Goal: Information Seeking & Learning: Check status

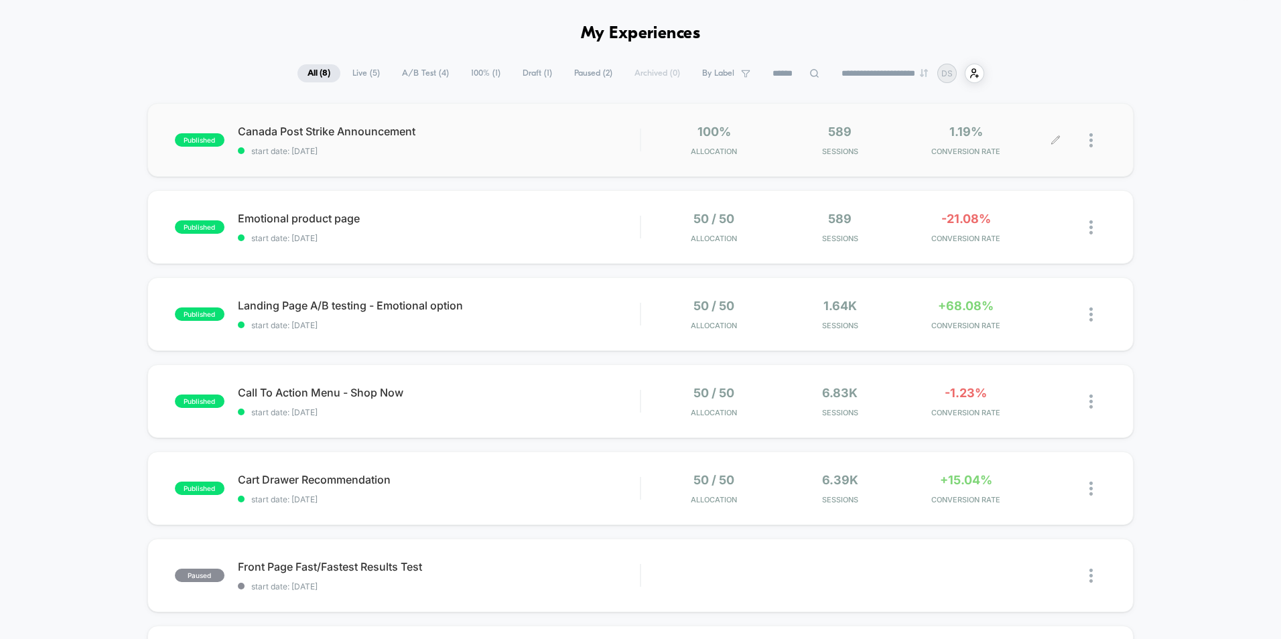
scroll to position [67, 0]
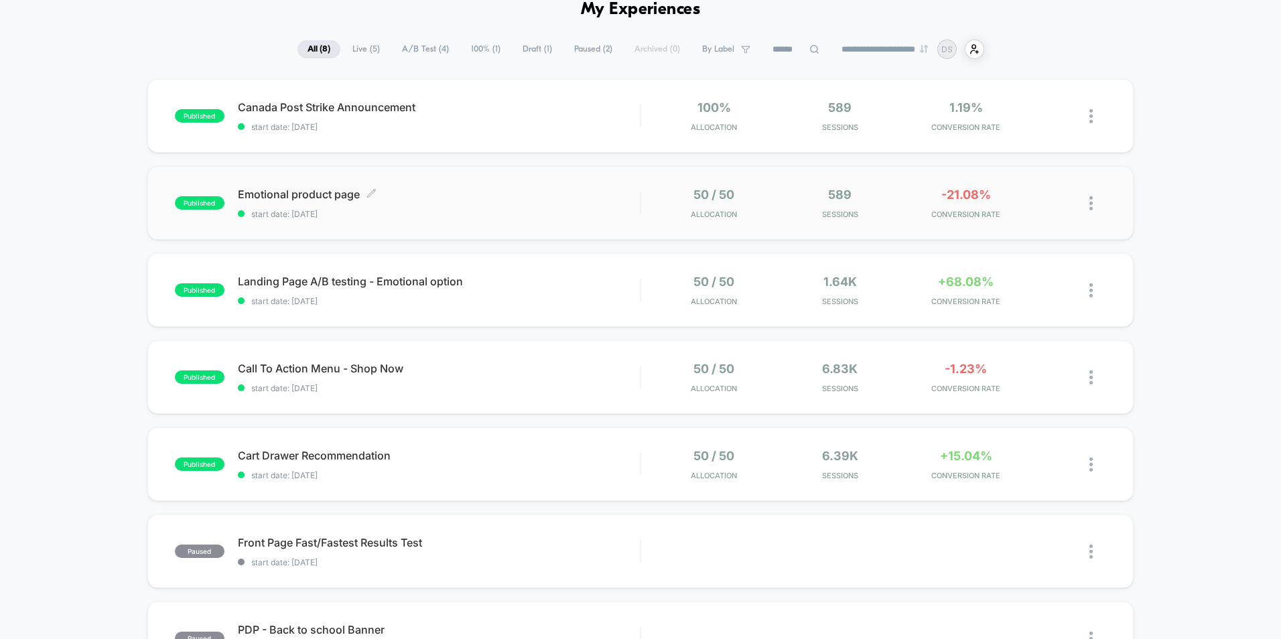
click at [584, 218] on span "start date: [DATE]" at bounding box center [439, 214] width 402 height 10
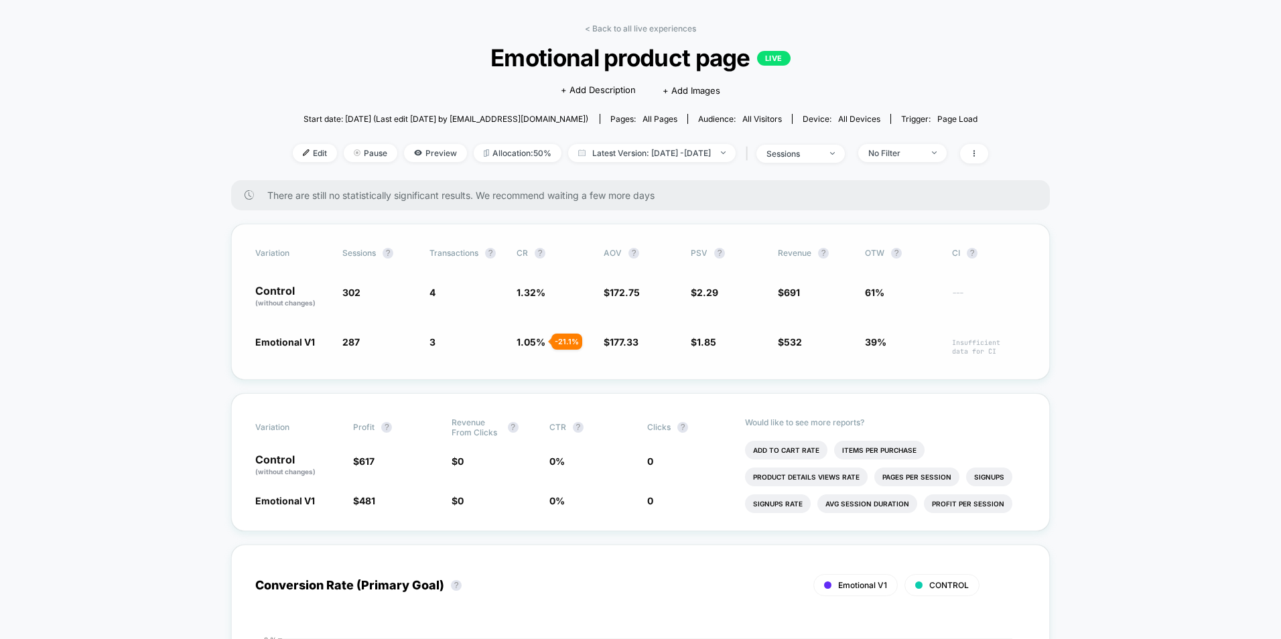
scroll to position [201, 0]
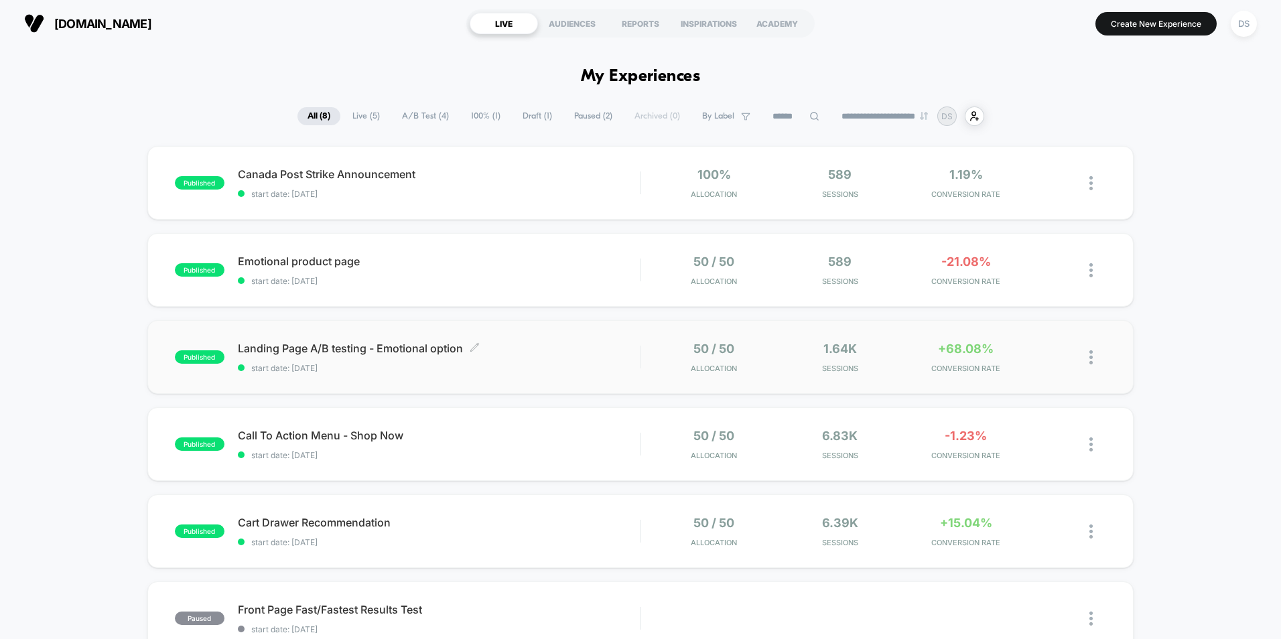
click at [619, 366] on span "start date: [DATE]" at bounding box center [439, 368] width 402 height 10
click at [531, 450] on span "start date: [DATE]" at bounding box center [439, 455] width 402 height 10
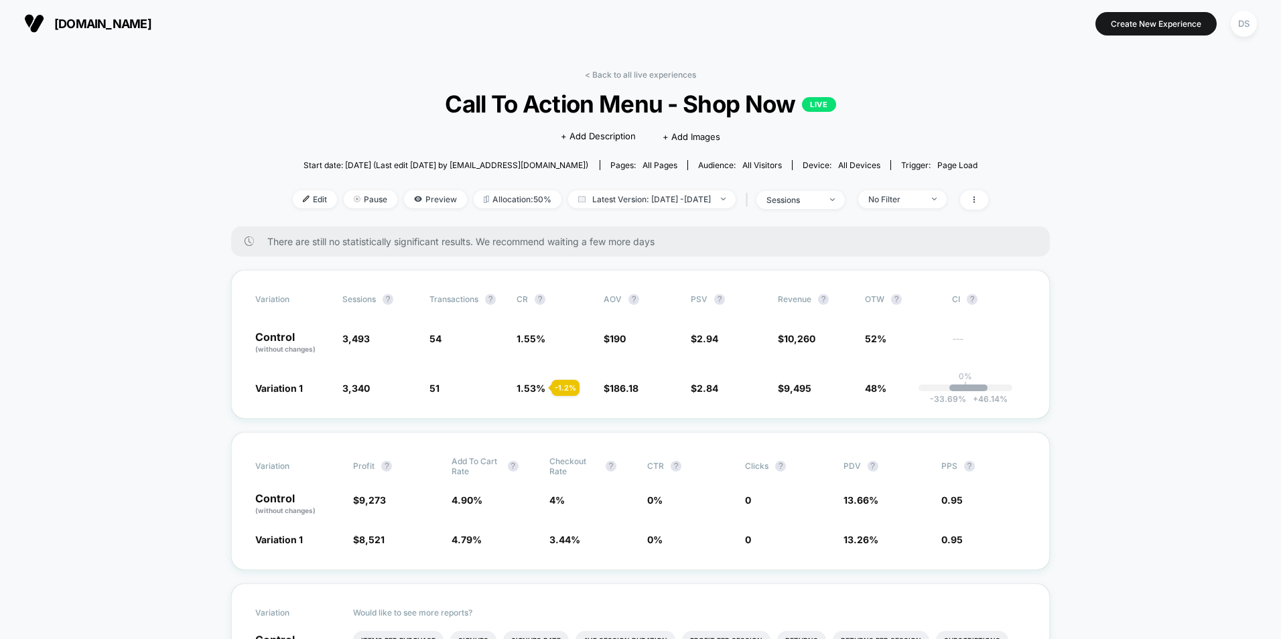
click at [649, 80] on div "< Back to all live experiences Call To Action Menu - Shop Now LIVE Click to edi…" at bounding box center [641, 148] width 696 height 157
click at [649, 74] on link "< Back to all live experiences" at bounding box center [640, 75] width 111 height 10
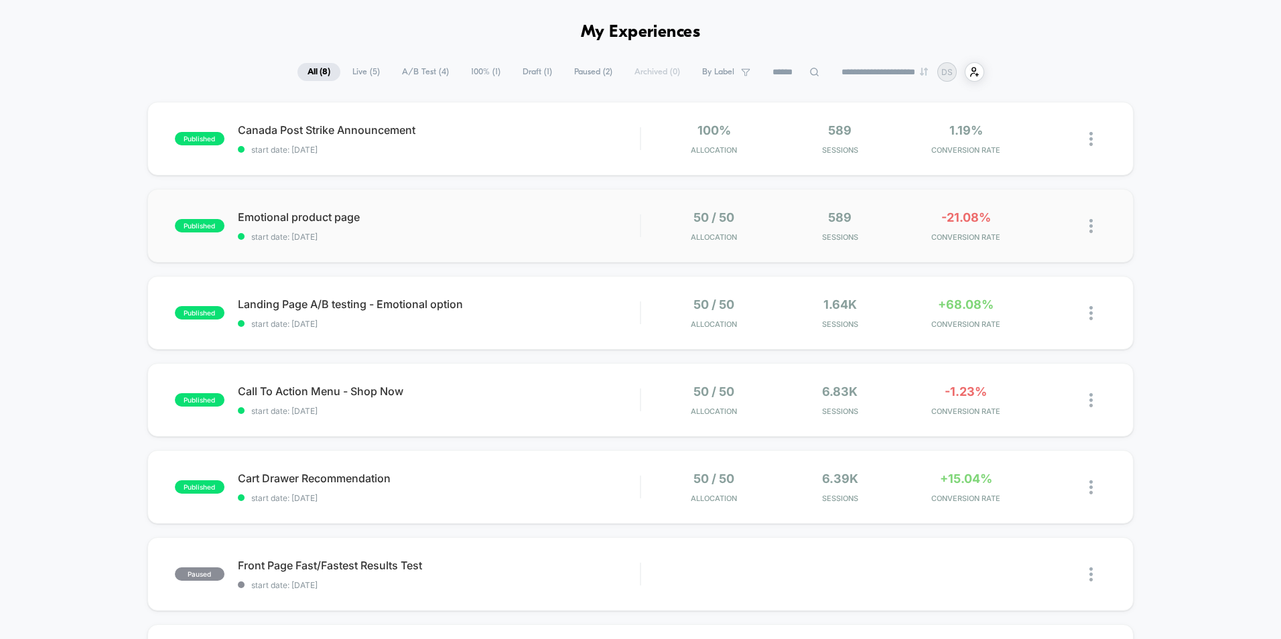
scroll to position [67, 0]
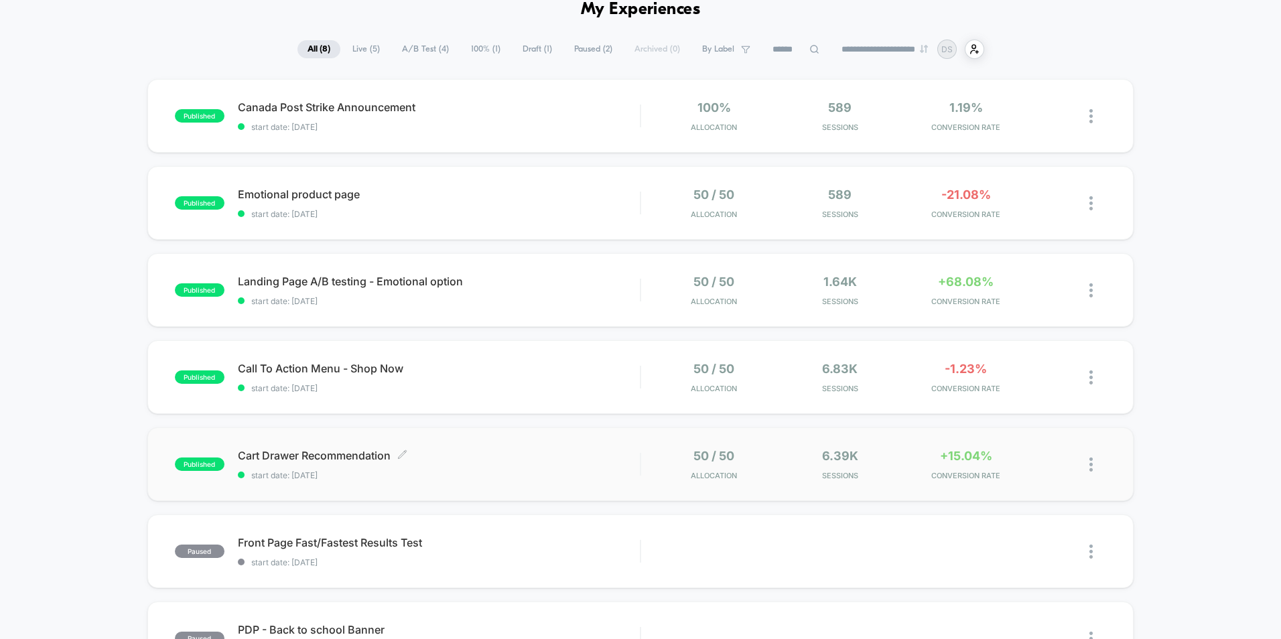
click at [496, 474] on span "start date: [DATE]" at bounding box center [439, 475] width 402 height 10
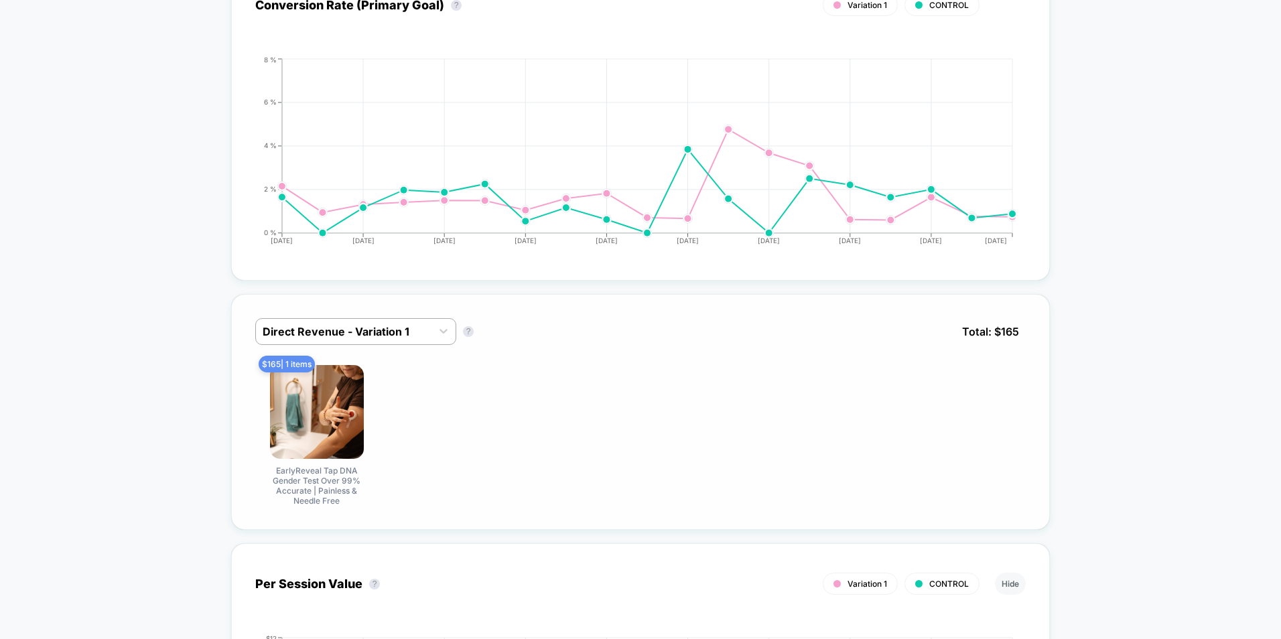
scroll to position [670, 0]
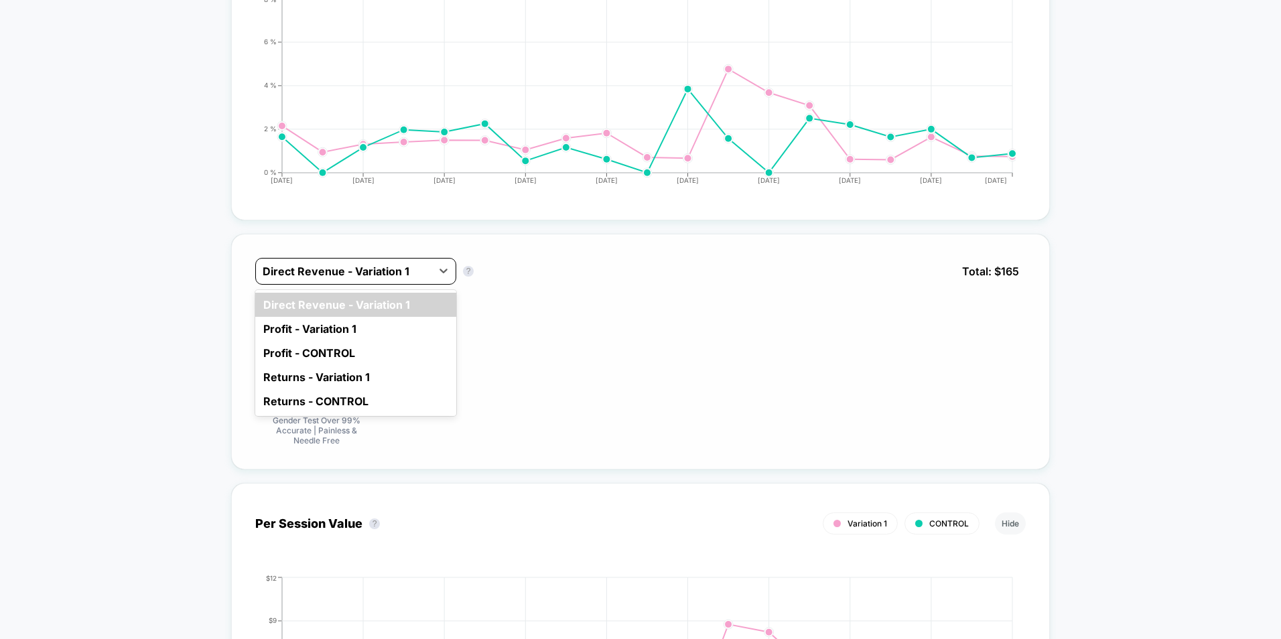
click at [437, 283] on div at bounding box center [444, 271] width 24 height 25
click at [408, 334] on div "Profit - Variation 1" at bounding box center [355, 329] width 201 height 24
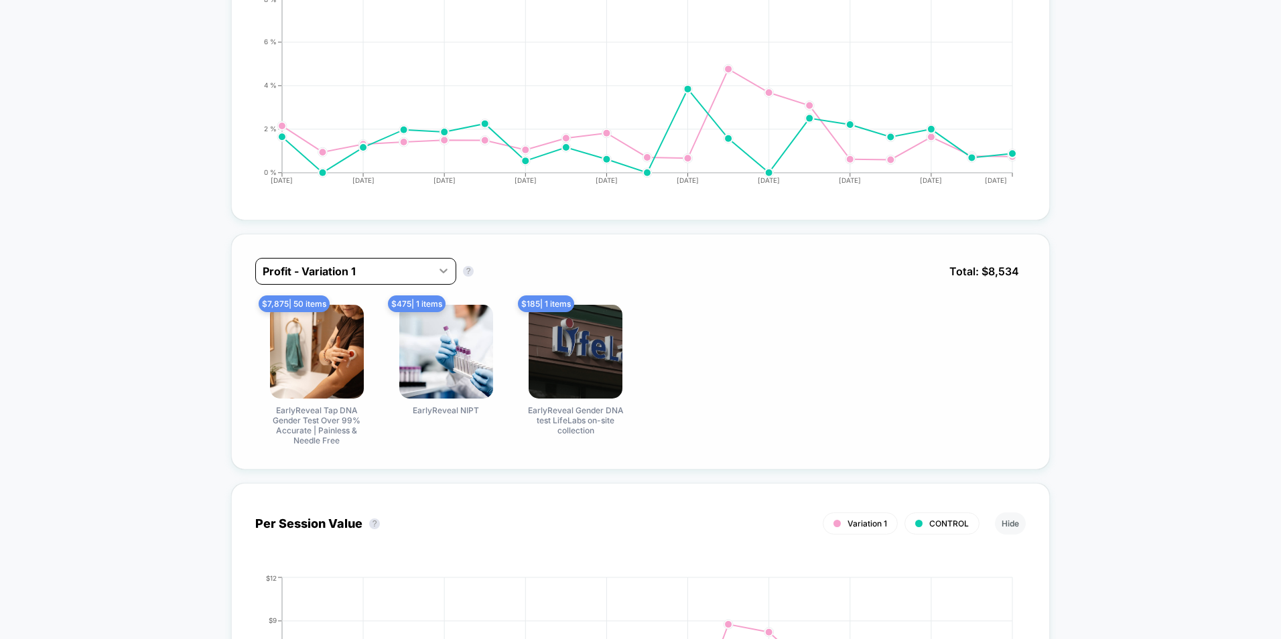
click at [432, 269] on div at bounding box center [444, 271] width 24 height 24
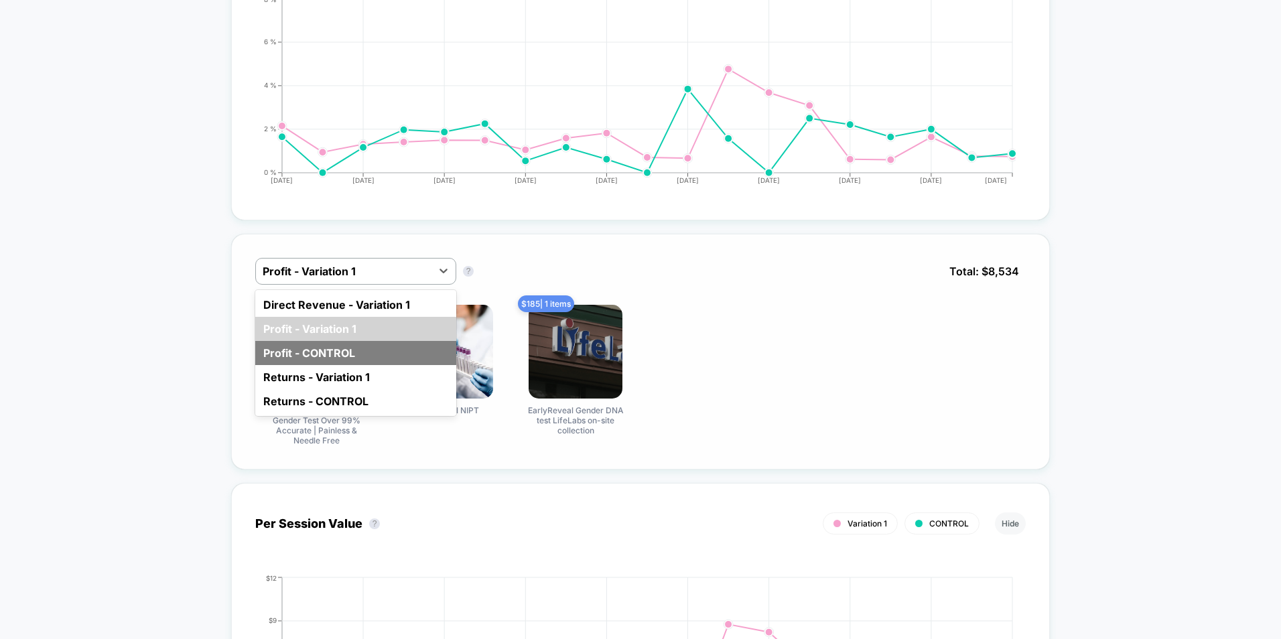
click at [397, 341] on div "Profit - CONTROL" at bounding box center [355, 353] width 201 height 24
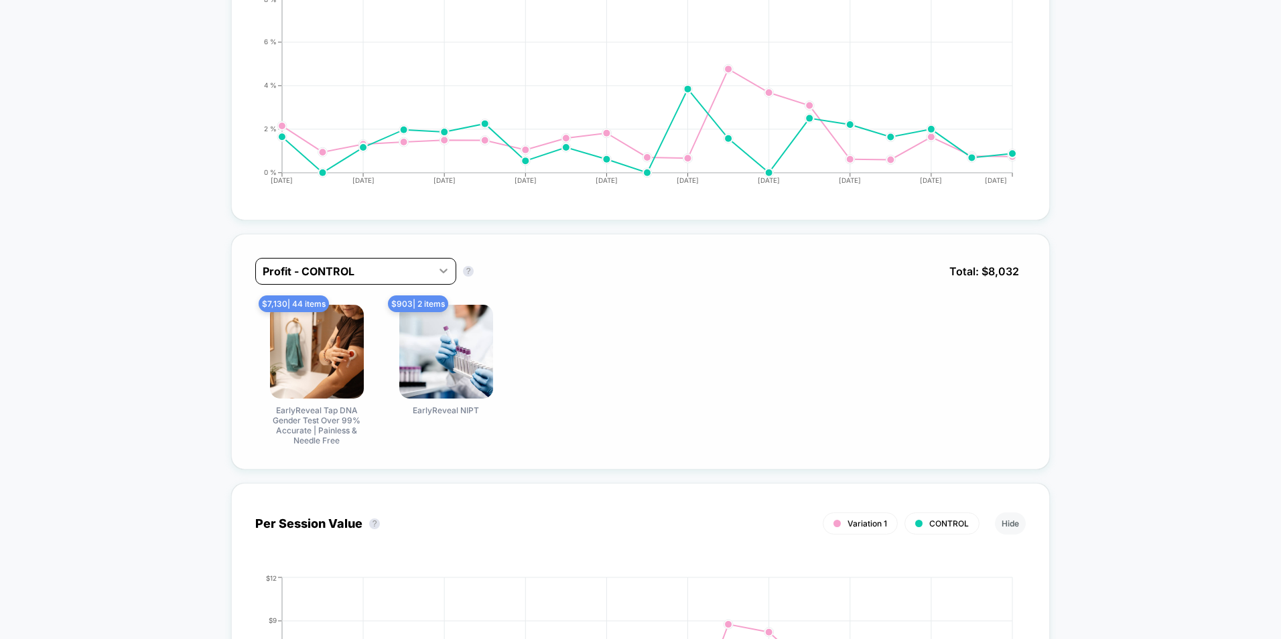
click at [437, 265] on icon at bounding box center [443, 270] width 13 height 13
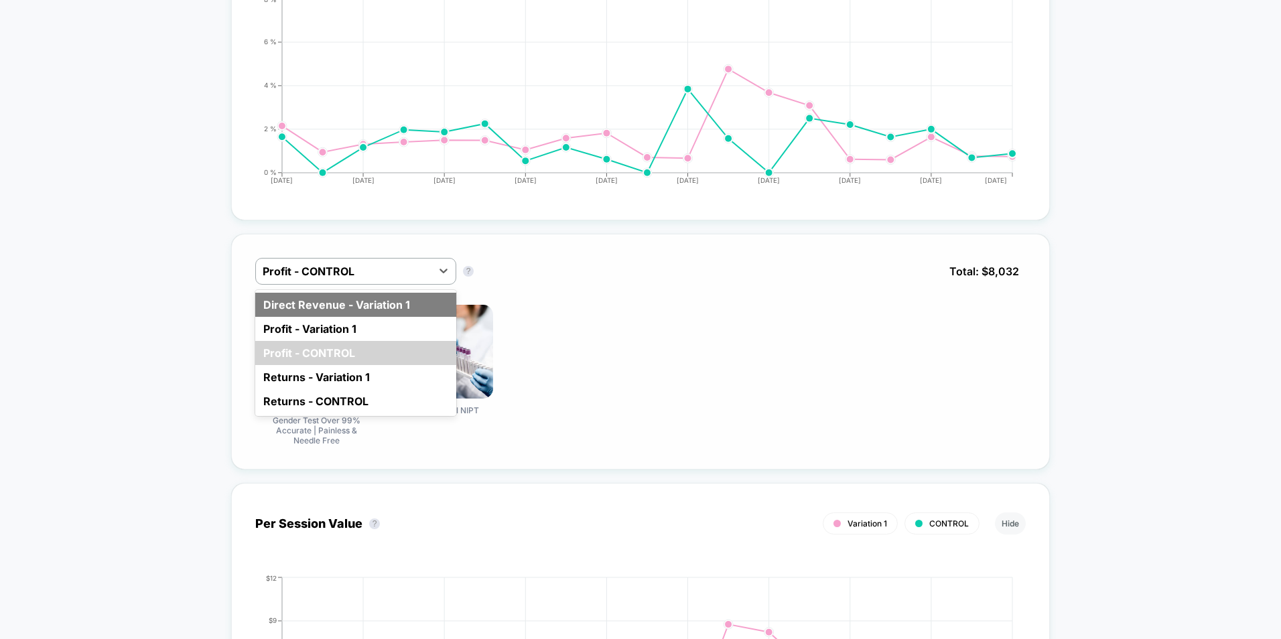
click at [414, 310] on div "Direct Revenue - Variation 1" at bounding box center [355, 305] width 201 height 24
